Goal: Transaction & Acquisition: Obtain resource

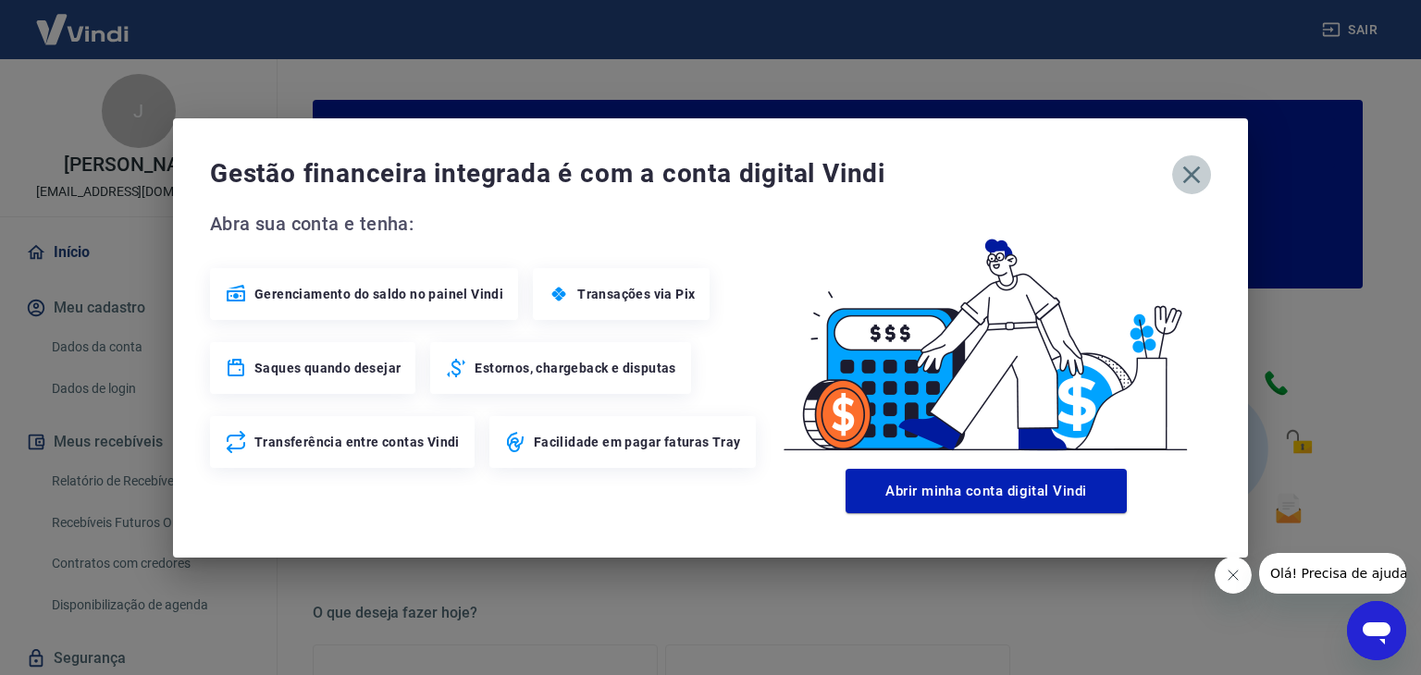
click at [1192, 166] on icon "button" at bounding box center [1192, 175] width 30 height 30
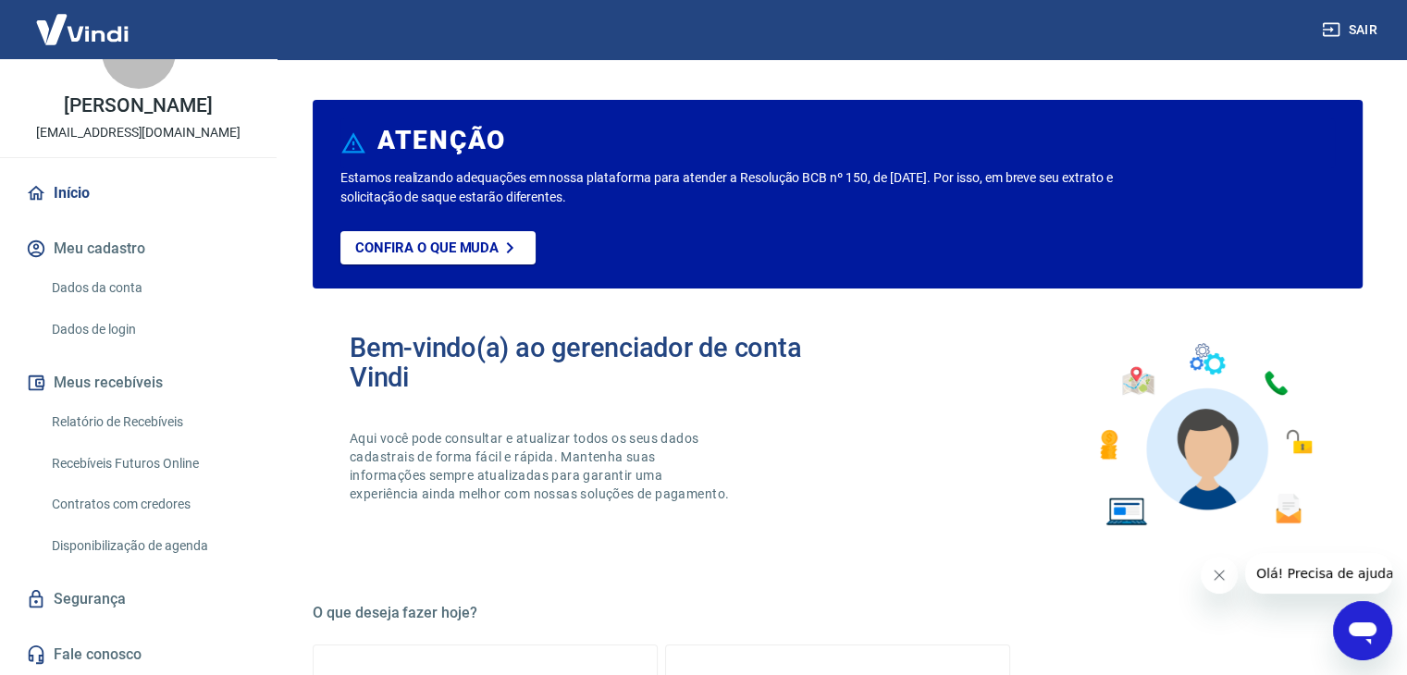
scroll to position [79, 0]
click at [144, 419] on link "Relatório de Recebíveis" at bounding box center [149, 422] width 210 height 38
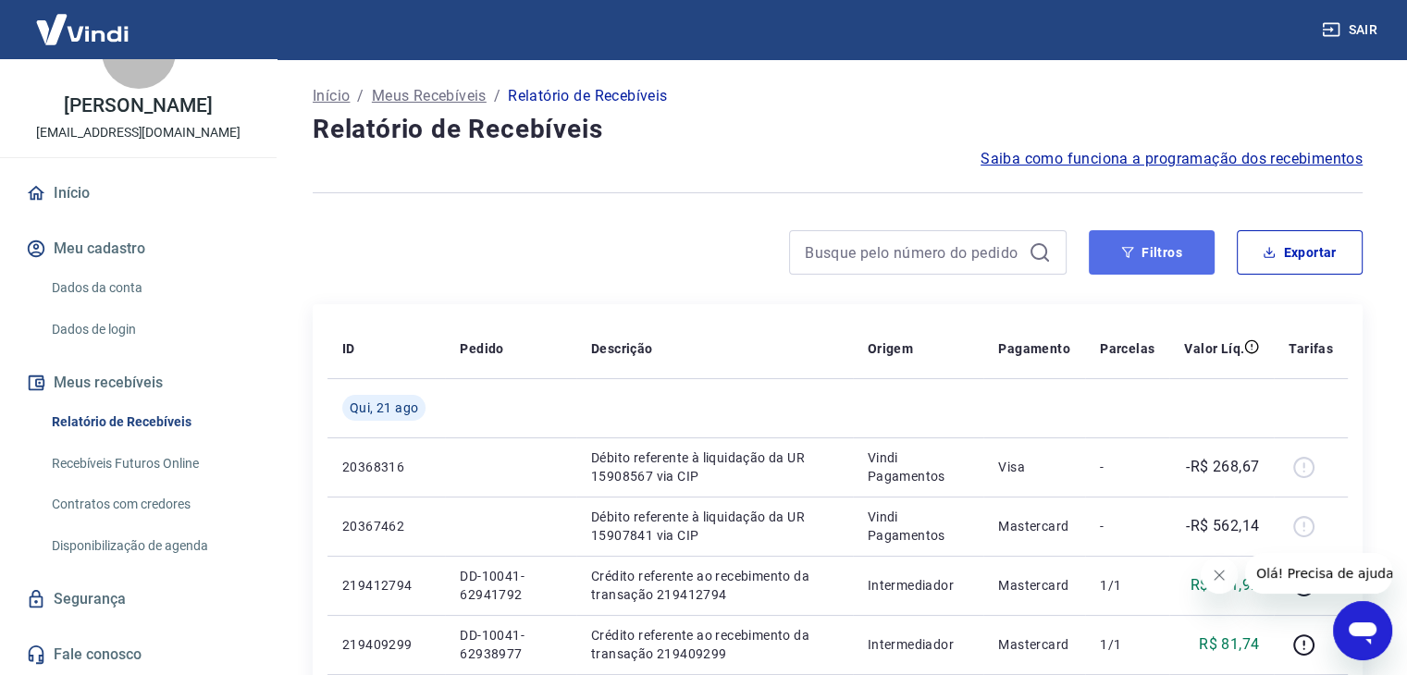
click at [1165, 273] on button "Filtros" at bounding box center [1152, 252] width 126 height 44
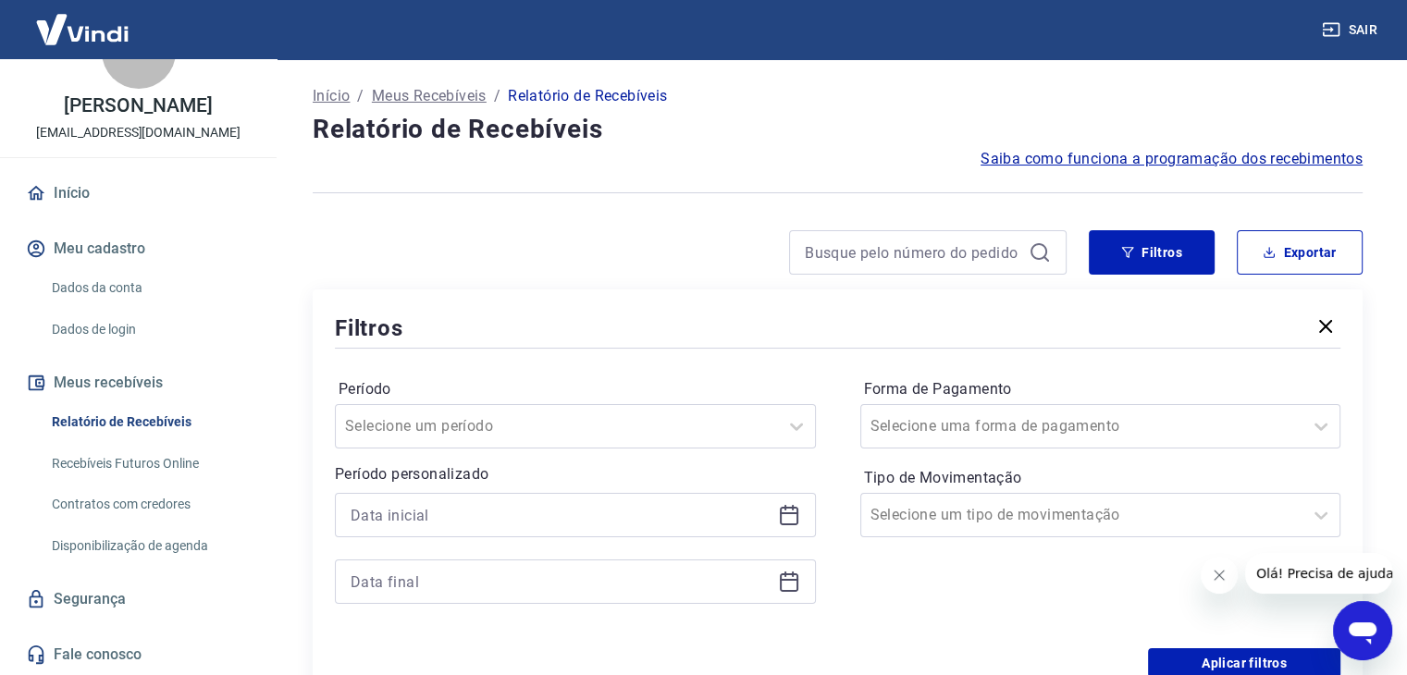
click at [784, 515] on icon at bounding box center [789, 515] width 22 height 22
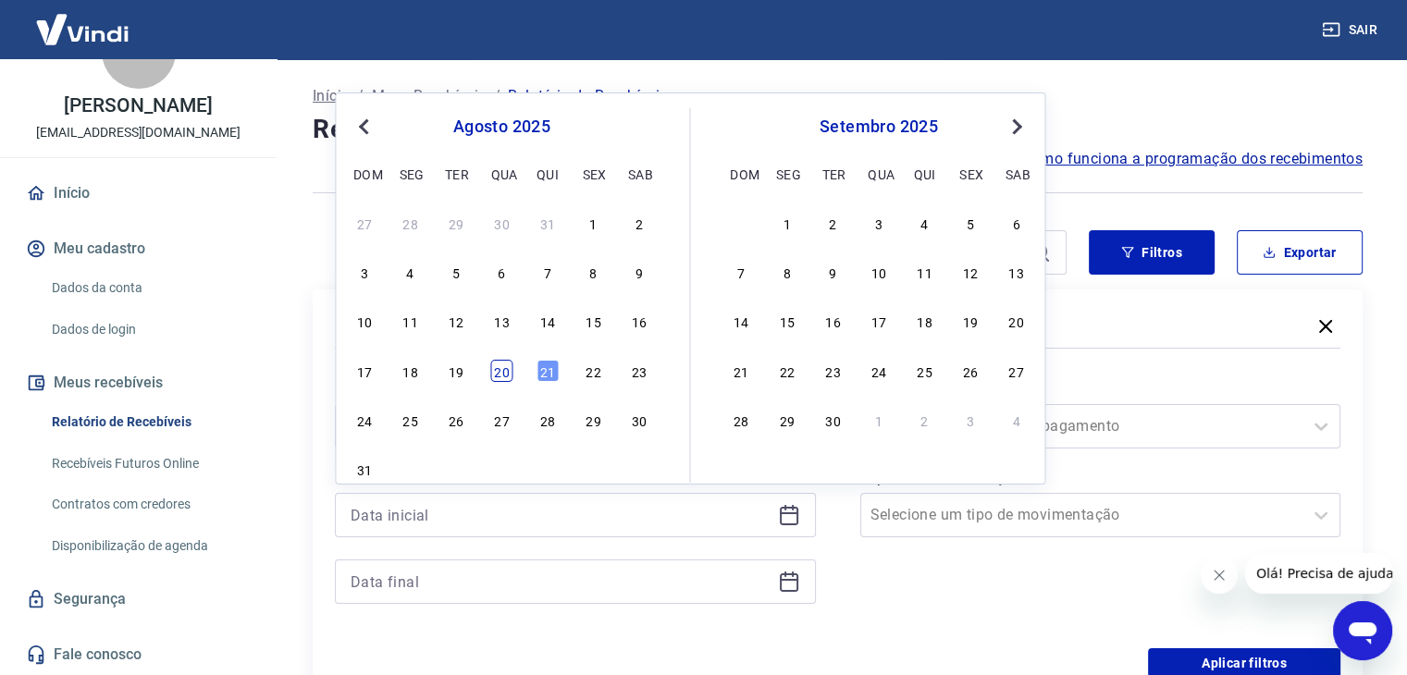
click at [494, 367] on div "20" at bounding box center [501, 371] width 22 height 22
type input "[DATE]"
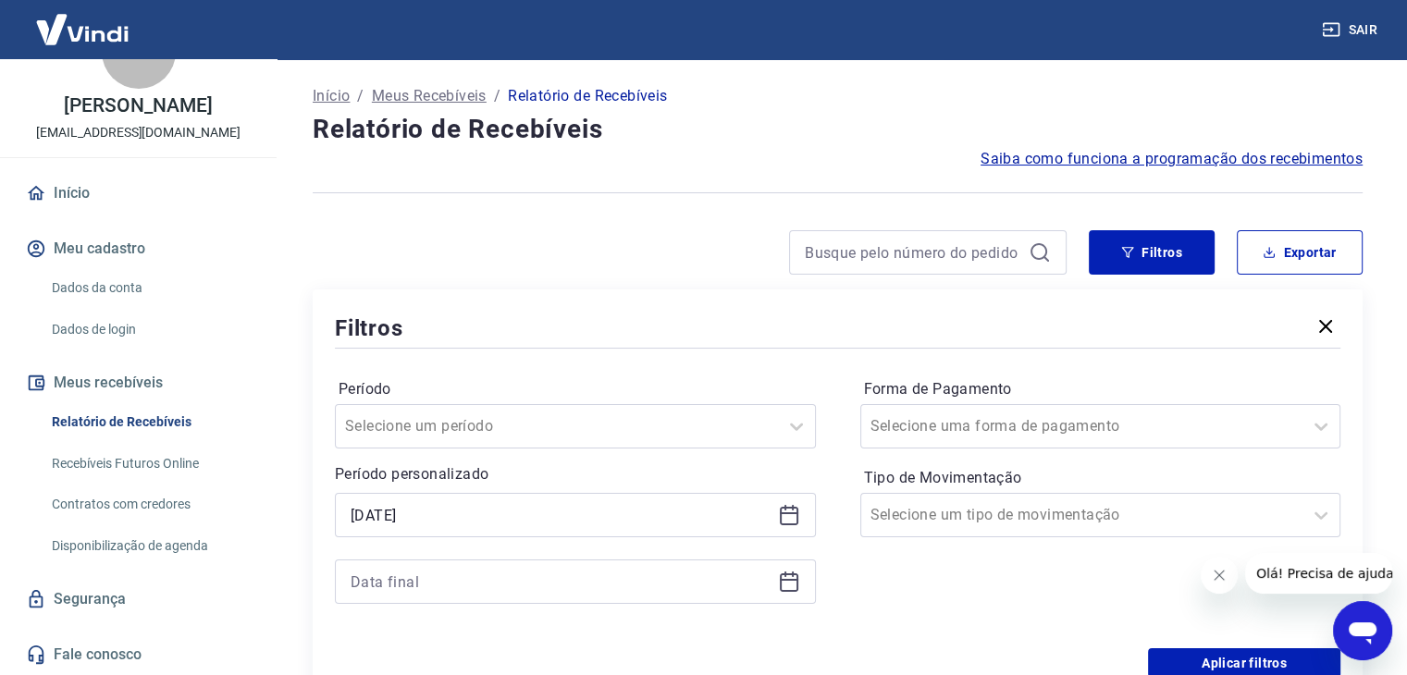
click at [786, 582] on icon at bounding box center [789, 582] width 22 height 22
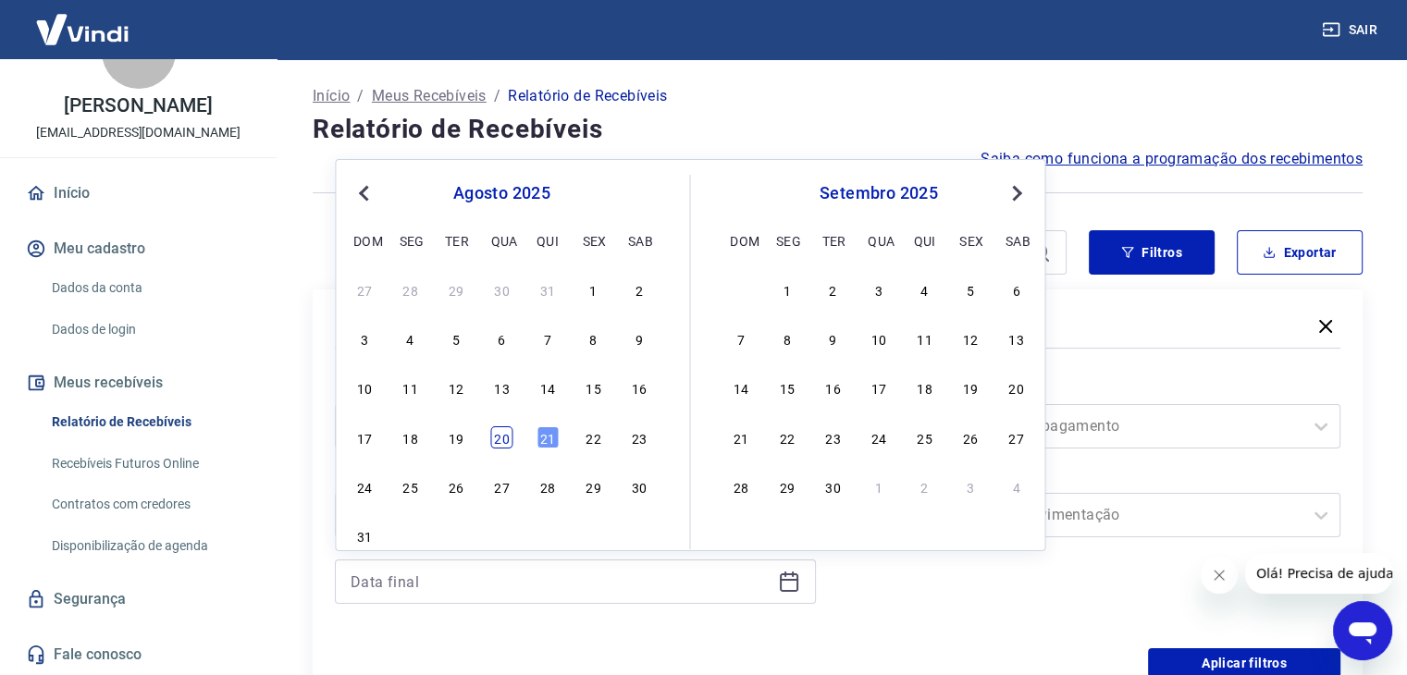
click at [497, 436] on div "20" at bounding box center [501, 437] width 22 height 22
type input "[DATE]"
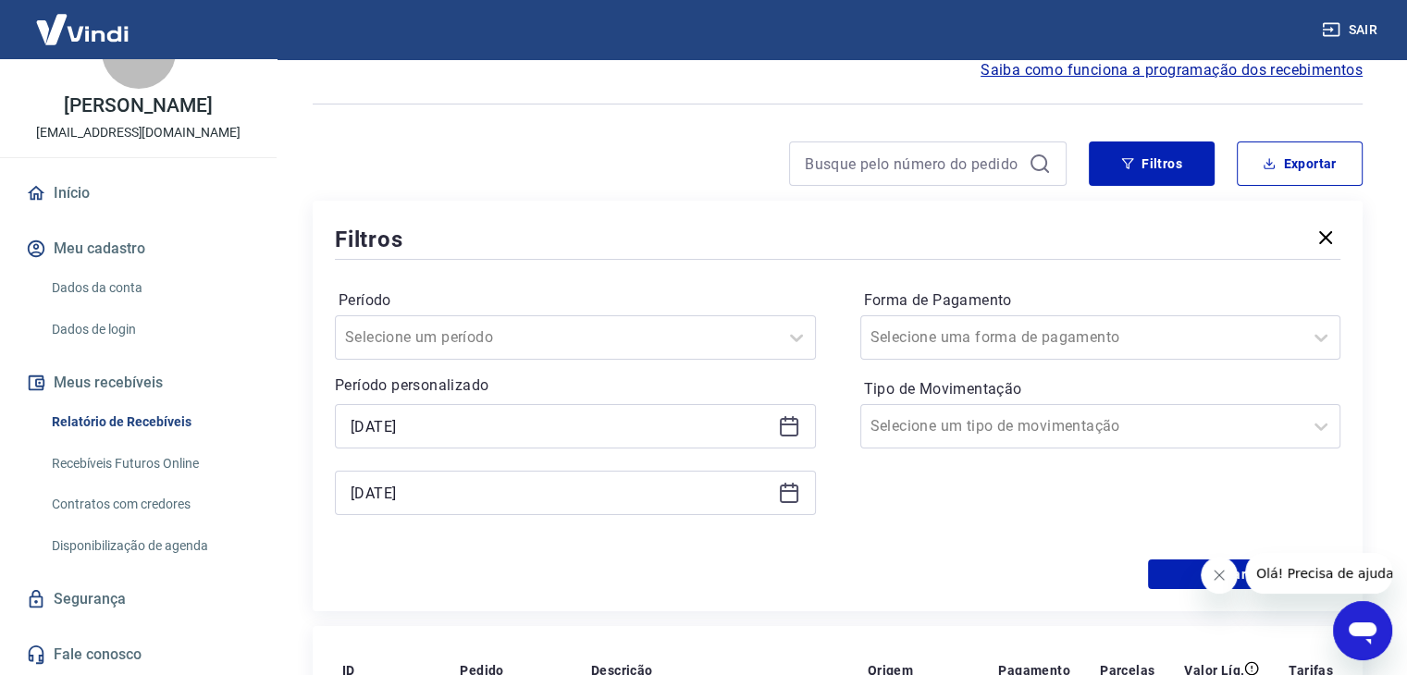
scroll to position [93, 0]
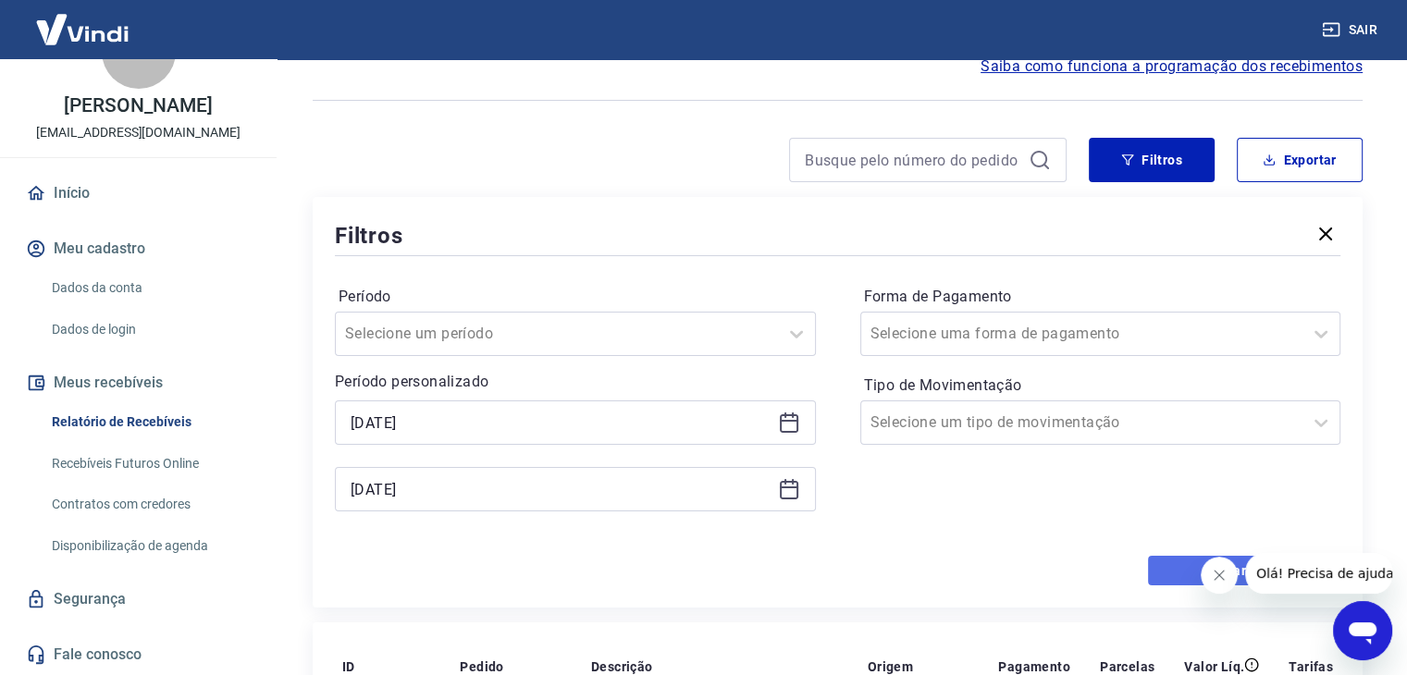
click at [1170, 571] on button "Aplicar filtros" at bounding box center [1244, 571] width 192 height 30
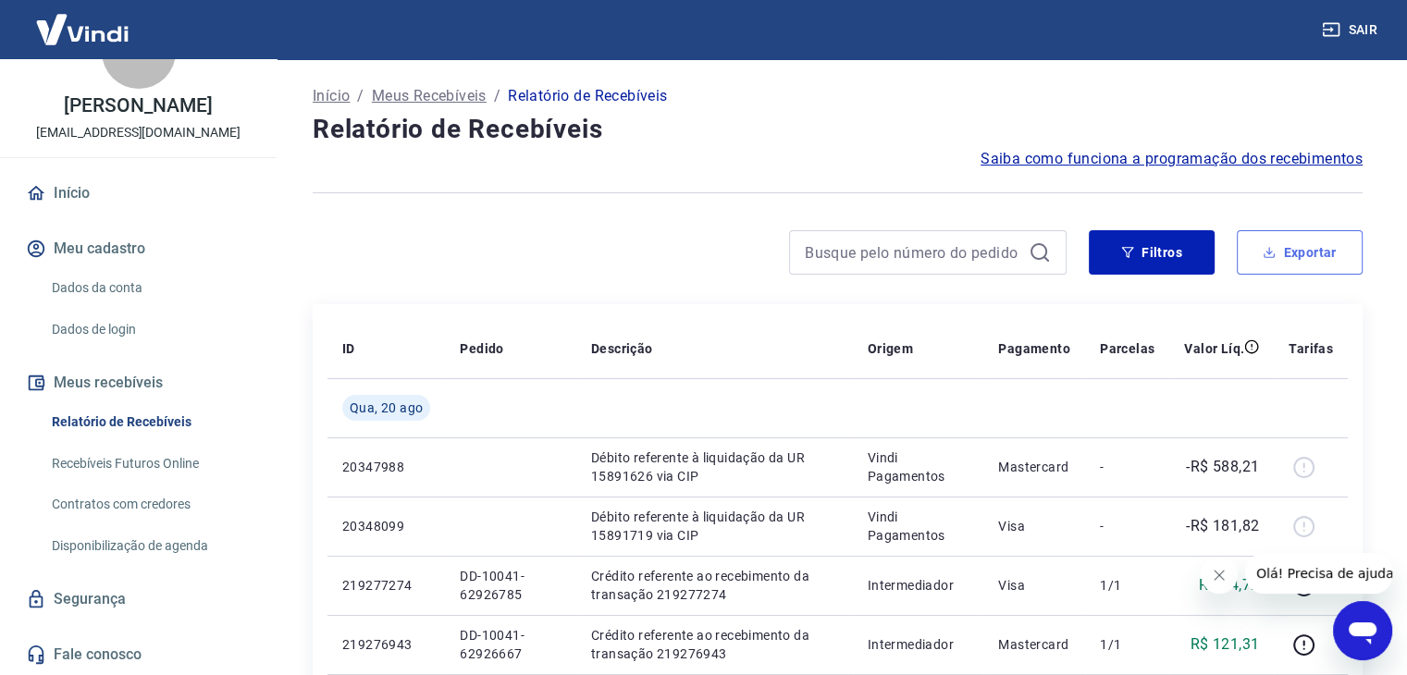
click at [1295, 249] on button "Exportar" at bounding box center [1300, 252] width 126 height 44
type input "[DATE]"
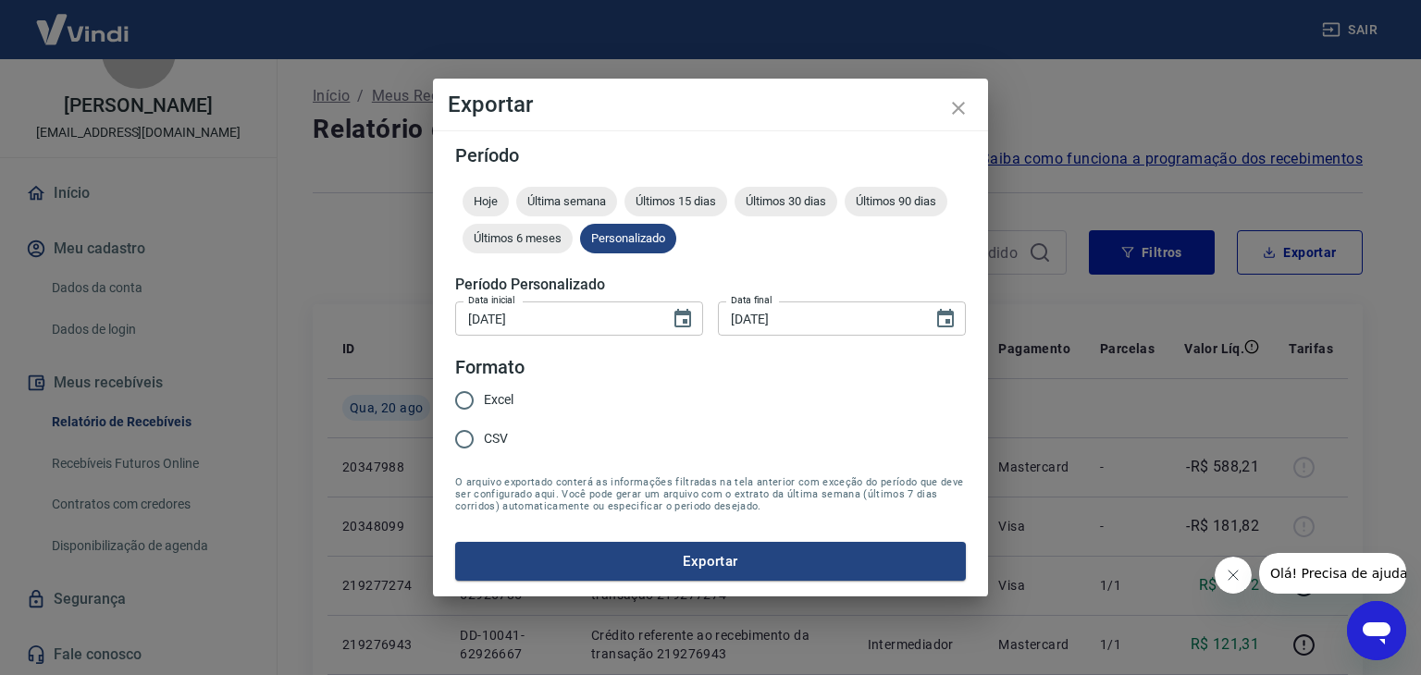
click at [503, 397] on span "Excel" at bounding box center [499, 399] width 30 height 19
click at [484, 397] on input "Excel" at bounding box center [464, 400] width 39 height 39
radio input "true"
click at [616, 556] on button "Exportar" at bounding box center [710, 561] width 511 height 39
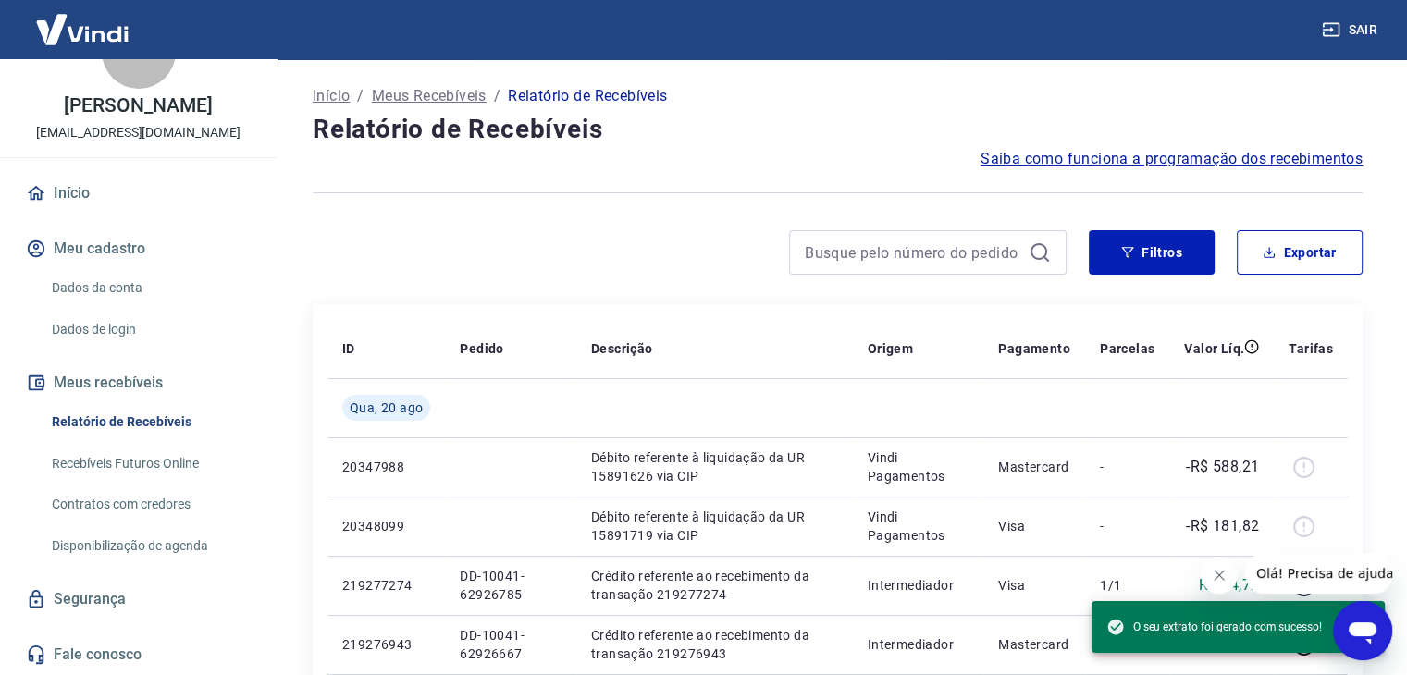
click at [1365, 28] on button "Sair" at bounding box center [1351, 30] width 67 height 34
